Goal: Task Accomplishment & Management: Manage account settings

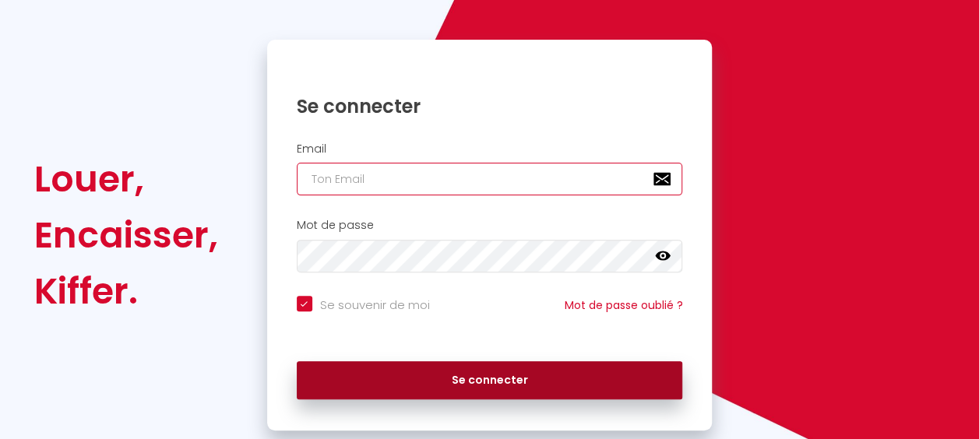
type input "[EMAIL_ADDRESS][DOMAIN_NAME]"
click at [510, 372] on button "Se connecter" at bounding box center [490, 381] width 386 height 39
checkbox input "true"
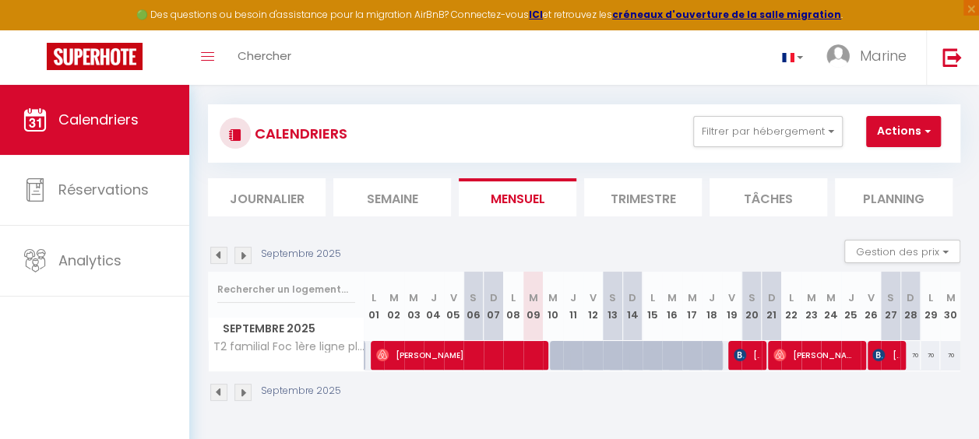
scroll to position [9, 0]
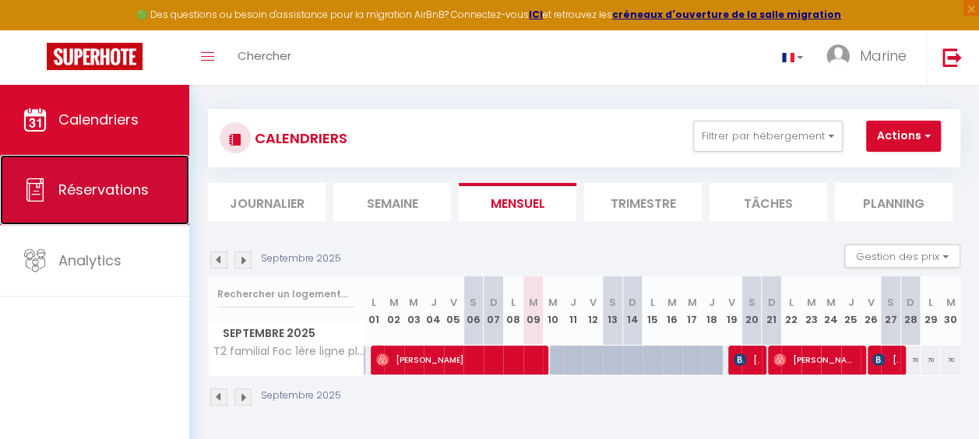
click at [97, 184] on span "Réservations" at bounding box center [103, 189] width 90 height 19
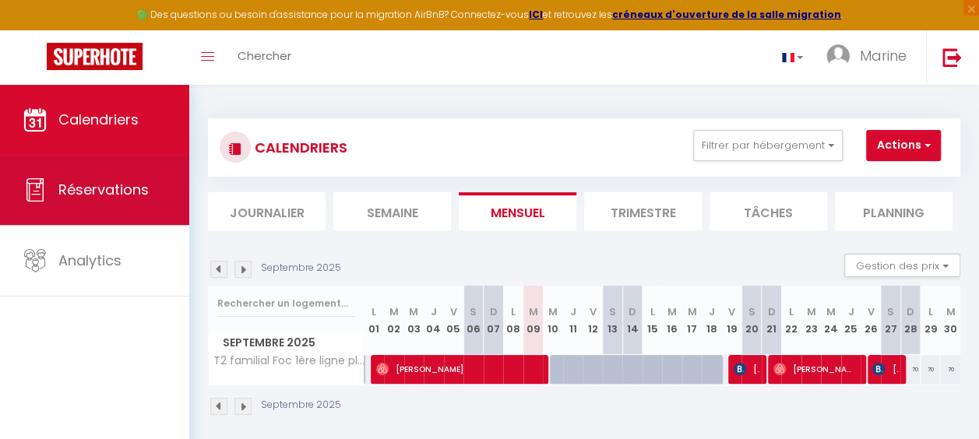
select select "not_cancelled"
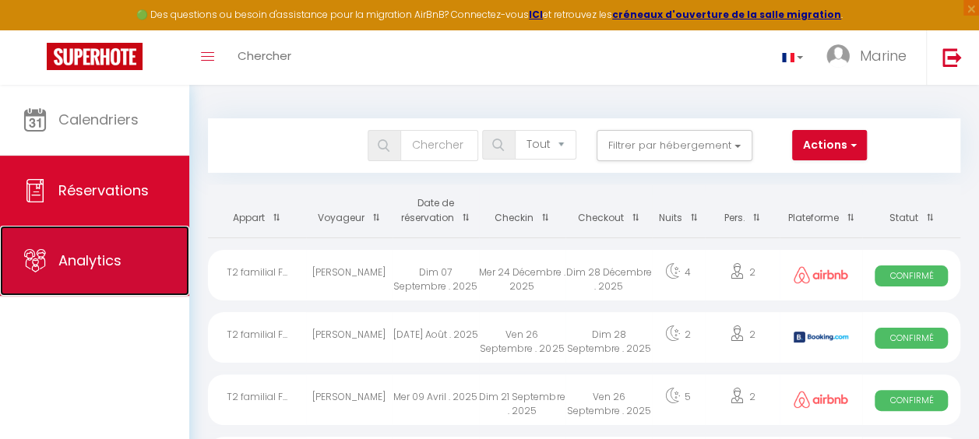
click at [90, 254] on span "Analytics" at bounding box center [89, 260] width 63 height 19
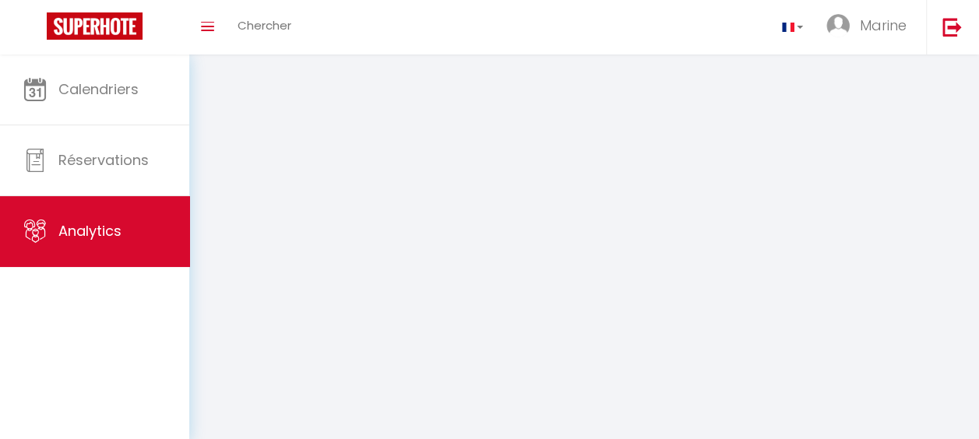
select select "2025"
select select "9"
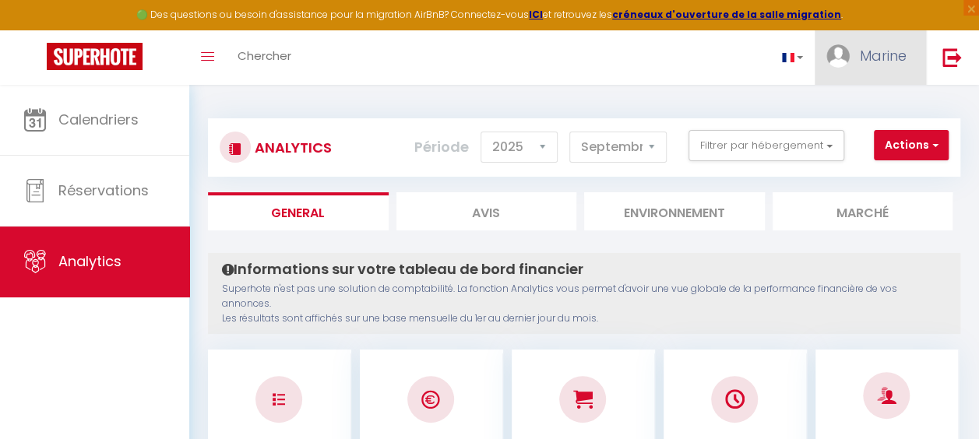
click at [888, 53] on span "Marine" at bounding box center [883, 55] width 47 height 19
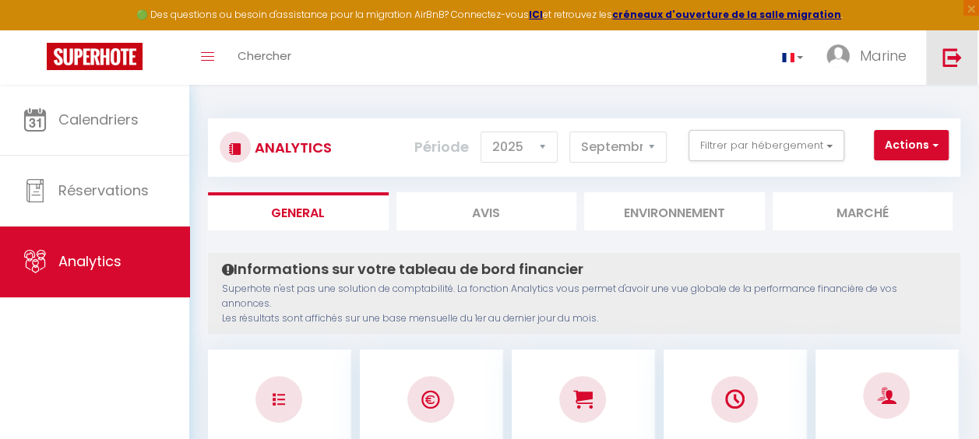
click at [951, 51] on img at bounding box center [952, 57] width 19 height 19
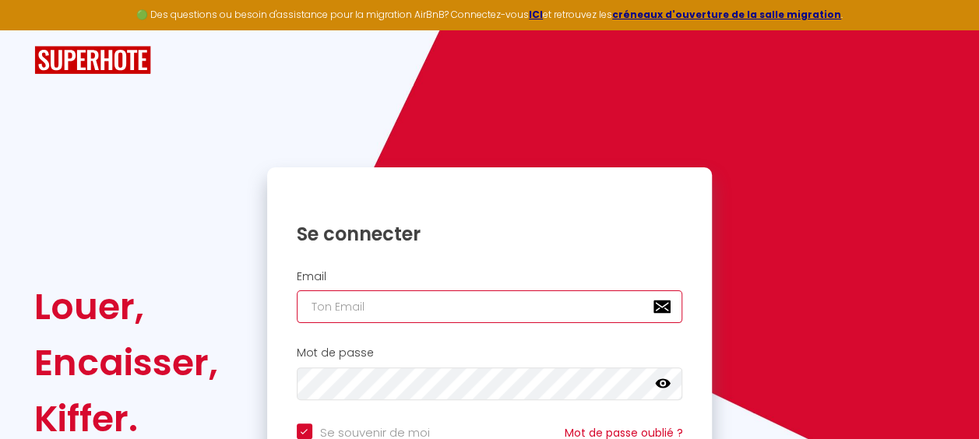
type input "[EMAIL_ADDRESS][DOMAIN_NAME]"
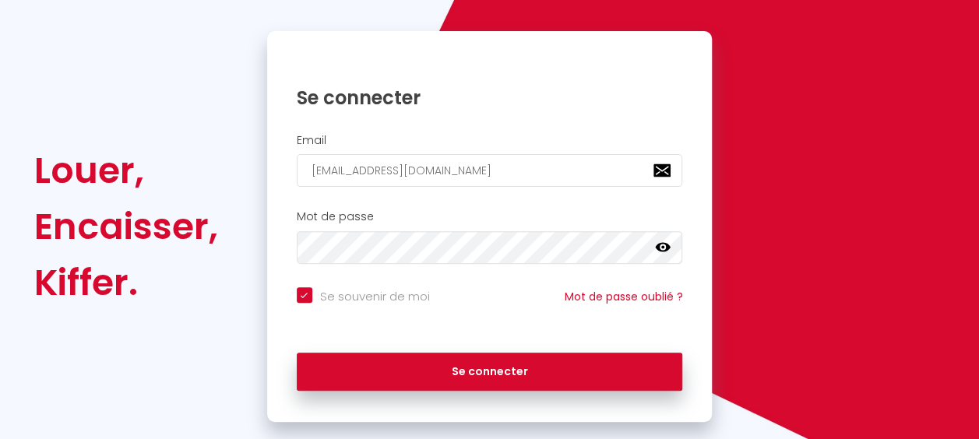
scroll to position [158, 0]
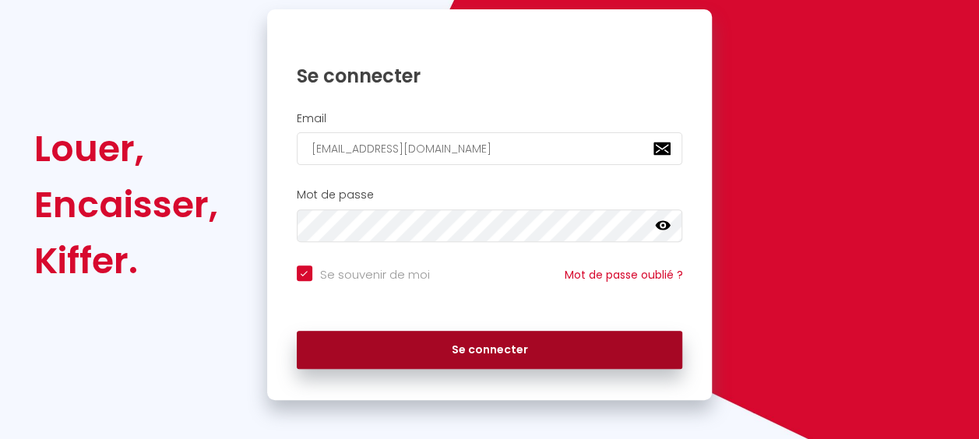
click at [499, 343] on button "Se connecter" at bounding box center [490, 350] width 386 height 39
checkbox input "true"
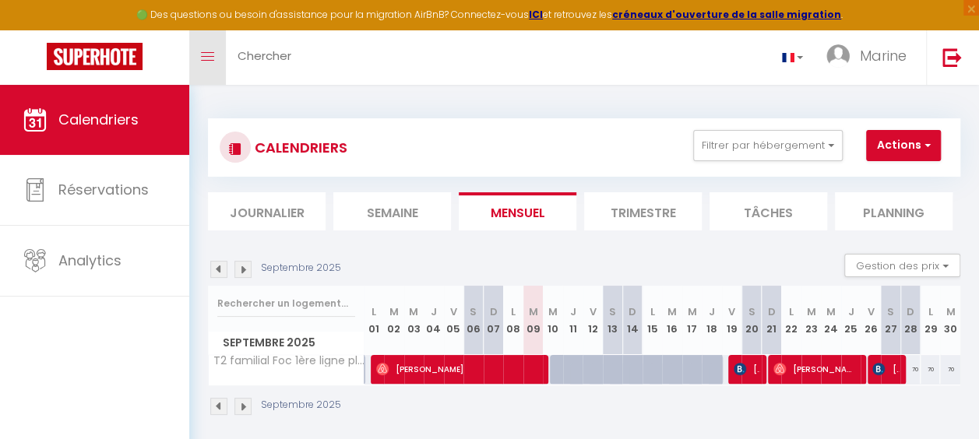
click at [210, 47] on link "Toggle menubar" at bounding box center [207, 57] width 37 height 55
click at [209, 49] on link "Toggle menubar" at bounding box center [207, 57] width 37 height 55
